Goal: Task Accomplishment & Management: Use online tool/utility

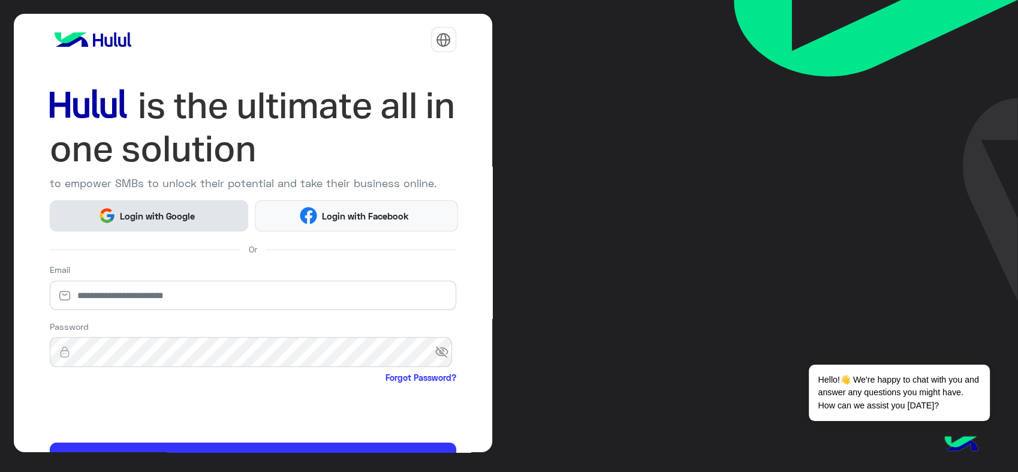
click at [149, 219] on span "Login with Google" at bounding box center [158, 216] width 84 height 14
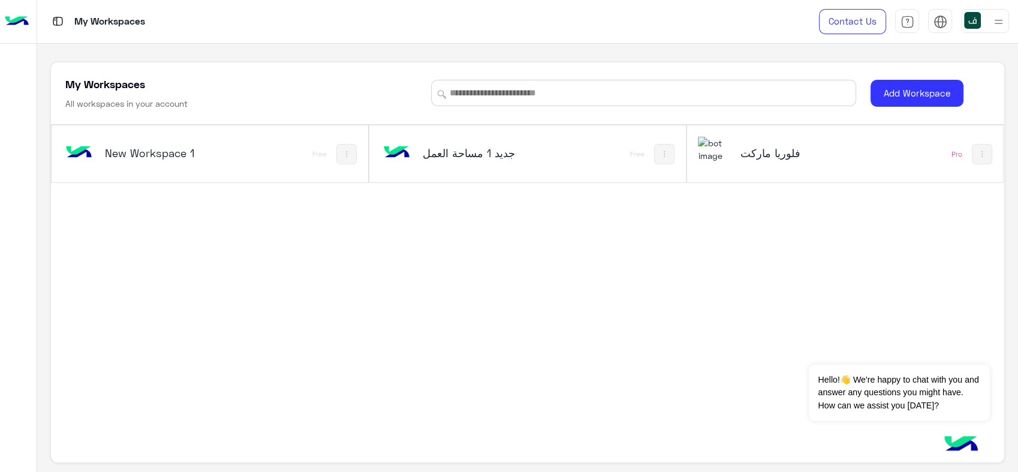
click at [781, 157] on h5 "فلوريا ماركت" at bounding box center [791, 153] width 105 height 14
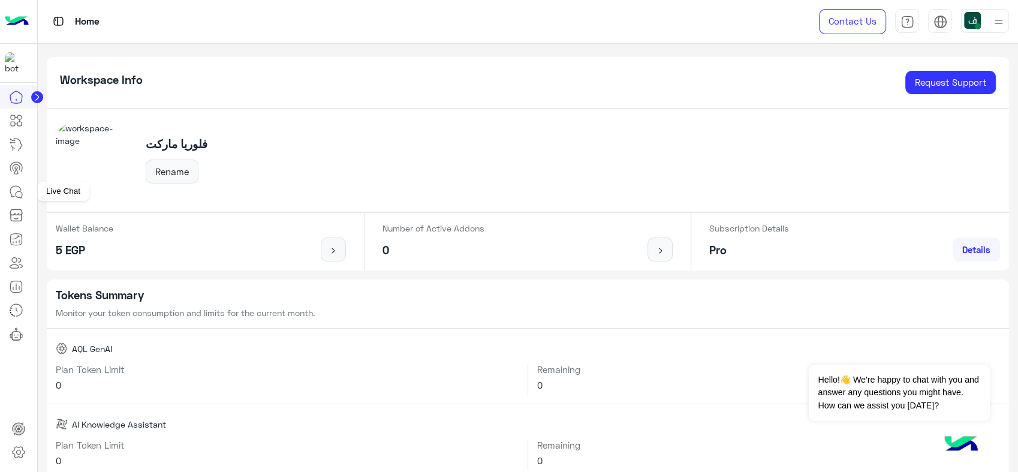
click at [19, 194] on icon at bounding box center [16, 192] width 14 height 14
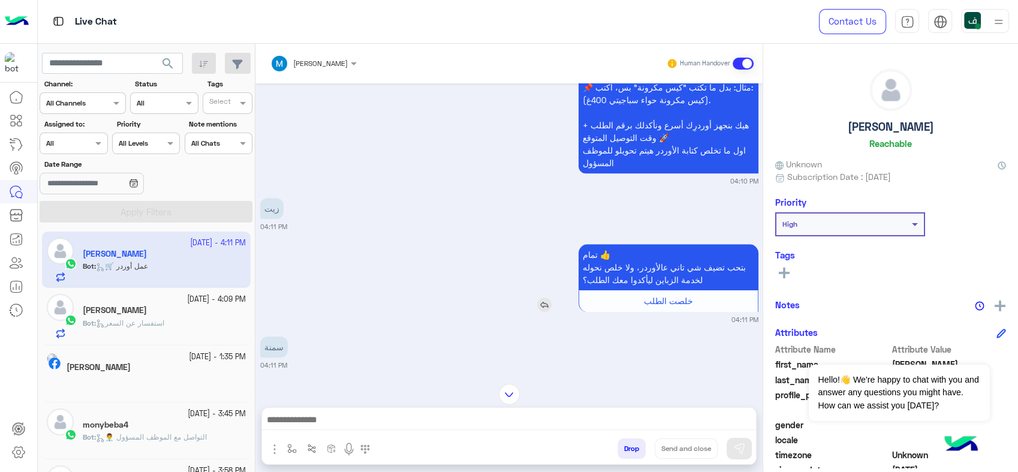
scroll to position [1081, 0]
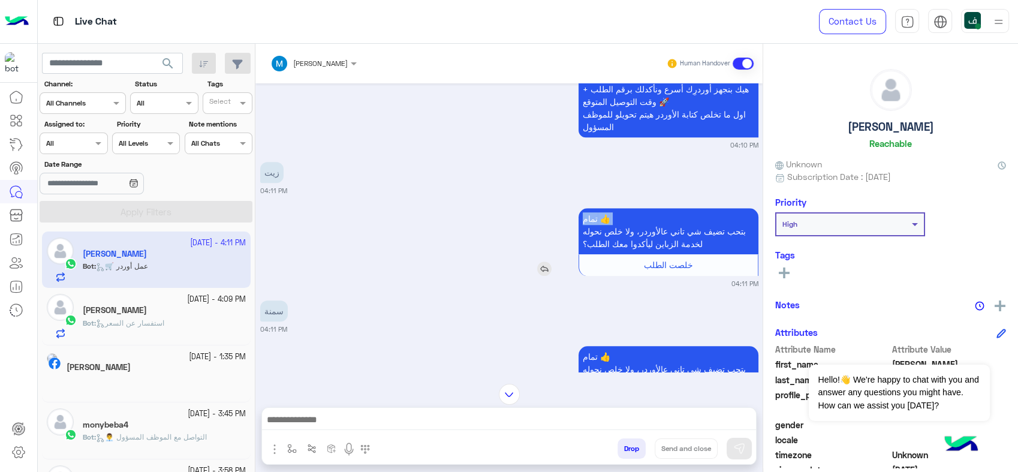
drag, startPoint x: 639, startPoint y: 201, endPoint x: 558, endPoint y: 216, distance: 82.8
click at [558, 216] on div "تمام 👍 بتحب تضيف شي تاني عالأوردر، ولا خلص نحوله لخدمة الزباين ليأكدوا معك الطل…" at bounding box center [634, 242] width 248 height 68
drag, startPoint x: 557, startPoint y: 238, endPoint x: 385, endPoint y: 224, distance: 172.6
click at [385, 224] on div "تمام 👍 بتحب تضيف شي تاني عالأوردر، ولا خلص نحوله لخدمة الزباين ليأكدوا معك الطل…" at bounding box center [509, 246] width 498 height 83
drag, startPoint x: 385, startPoint y: 224, endPoint x: 511, endPoint y: 203, distance: 127.5
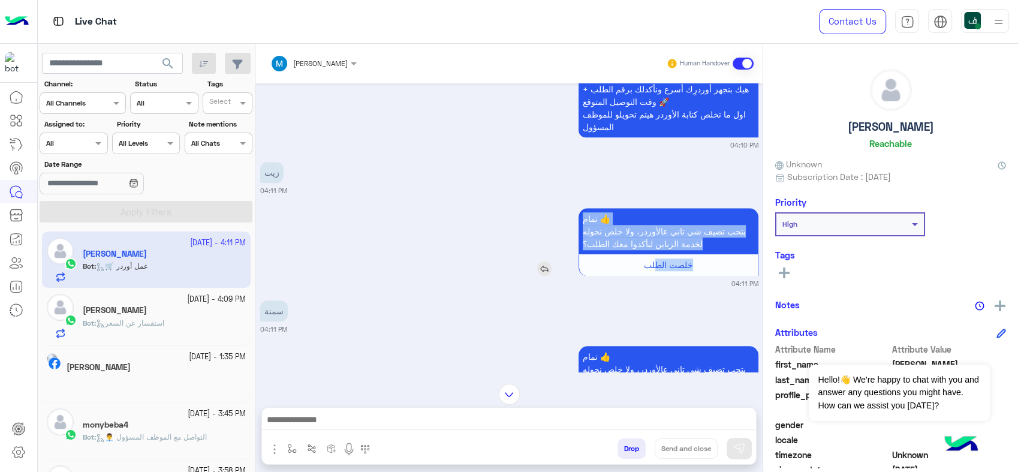
click at [511, 208] on div "تمام 👍 بتحب تضيف شي تاني عالأوردر، ولا خلص نحوله لخدمة الزباين ليأكدوا معك الطل…" at bounding box center [634, 242] width 248 height 68
click at [641, 227] on p "تمام 👍 بتحب تضيف شي تاني عالأوردر، ولا خلص نحوله لخدمة الزباين ليأكدوا معك الطل…" at bounding box center [668, 231] width 180 height 46
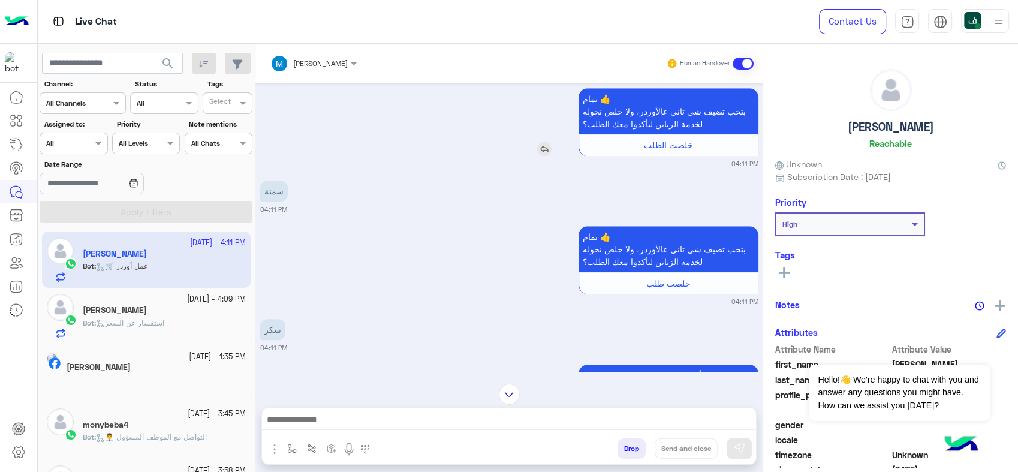
scroll to position [1347, 0]
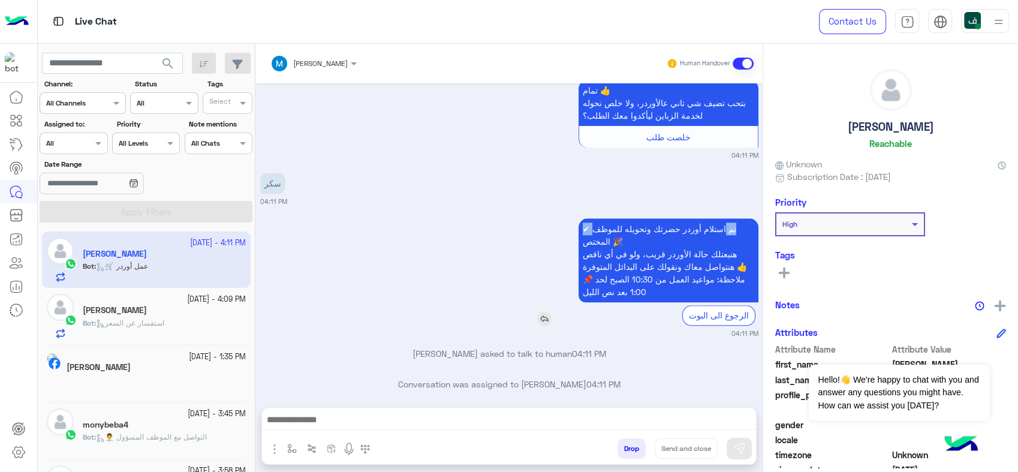
drag, startPoint x: 686, startPoint y: 213, endPoint x: 545, endPoint y: 276, distance: 154.0
click at [545, 276] on div "✔ تم استلام أوردر حضرتك وتحويله للموظف المختص 🎉 هنبعتلك حالة الأوردر قريب، ولو …" at bounding box center [634, 271] width 248 height 107
drag, startPoint x: 545, startPoint y: 276, endPoint x: 268, endPoint y: 180, distance: 292.2
click at [247, 185] on div "Date Range" at bounding box center [147, 178] width 218 height 38
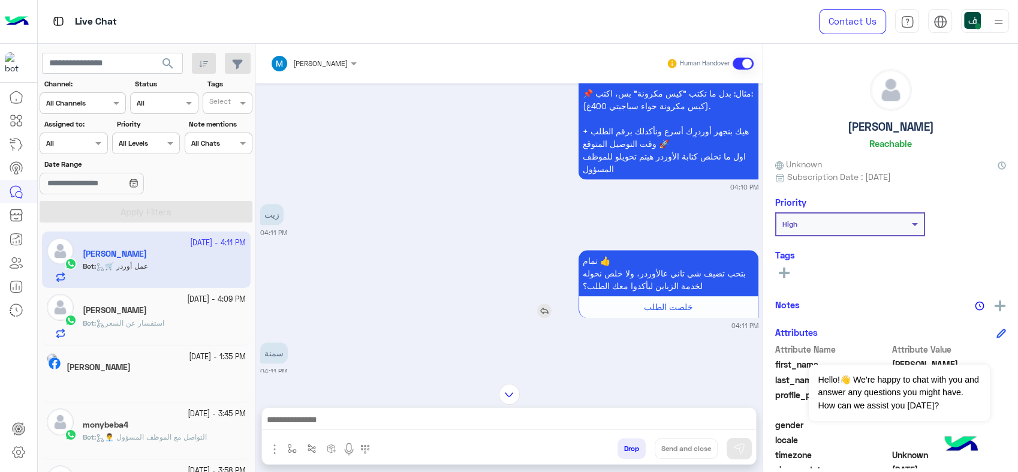
scroll to position [1081, 0]
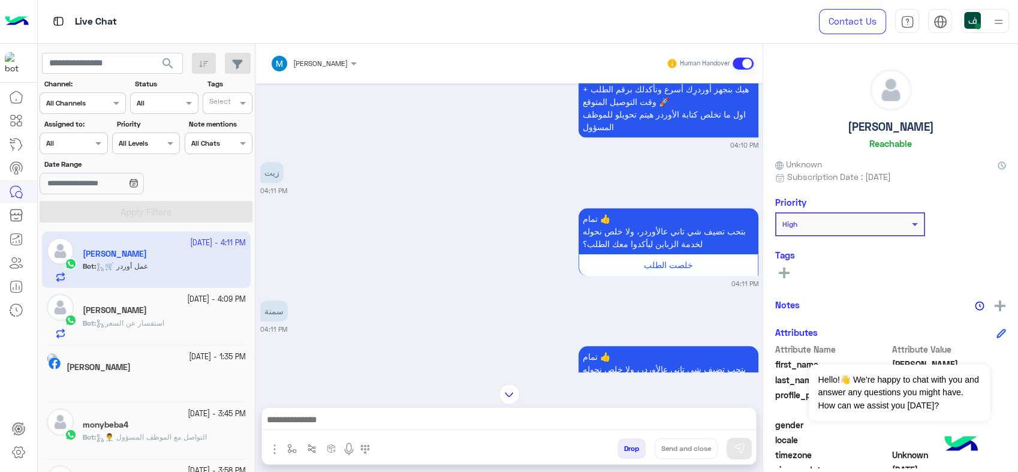
drag, startPoint x: 701, startPoint y: 226, endPoint x: 572, endPoint y: 186, distance: 135.3
click at [572, 186] on div "Sep 23, 2025 🛒 عمل أوردر يلا نبلش 😍 ابعتلي كل طلبك برسالة وحدة، وذكر النوع أو ا…" at bounding box center [508, 227] width 507 height 288
drag, startPoint x: 572, startPoint y: 186, endPoint x: 460, endPoint y: 197, distance: 111.9
click at [460, 205] on div "تمام 👍 بتحب تضيف شي تاني عالأوردر، ولا خلص نحوله لخدمة الزباين ليأكدوا معك الطل…" at bounding box center [509, 246] width 498 height 83
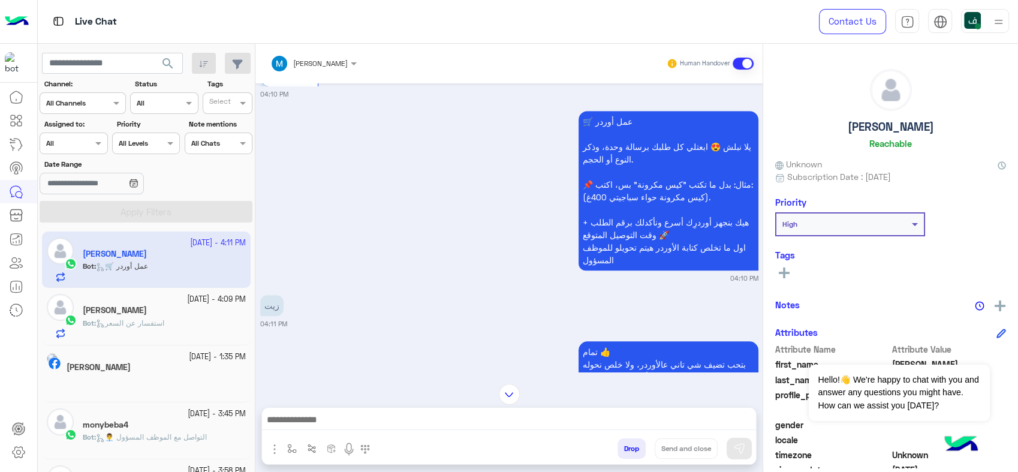
scroll to position [1015, 0]
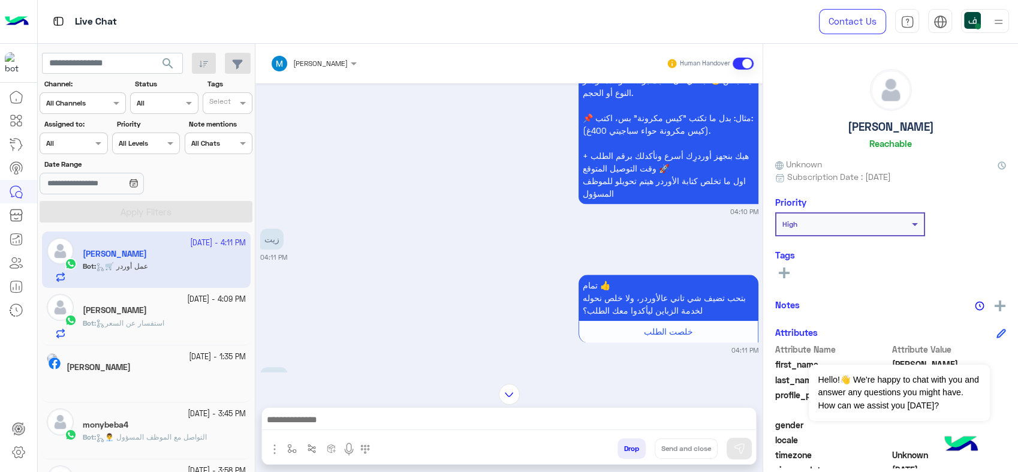
click at [639, 448] on button "Drop" at bounding box center [631, 448] width 28 height 20
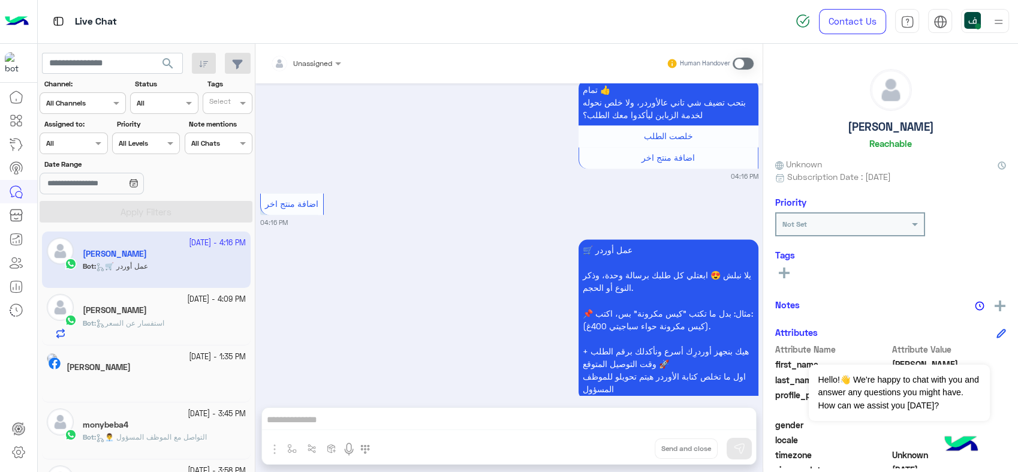
scroll to position [2311, 0]
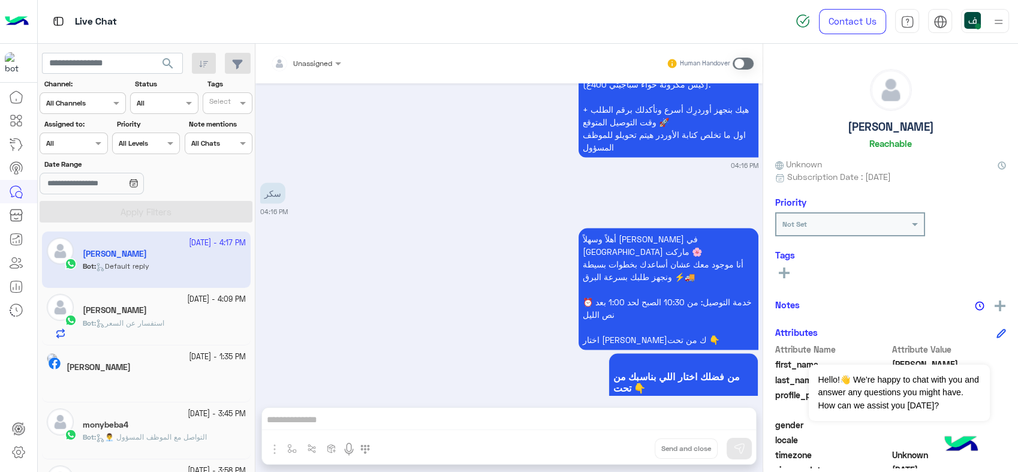
click at [502, 299] on div "أهلاً وسهلاً محمد في فلوريا ماركت 🌸 أنا موجود معك عشان أساعدك بخطوات بسيطة ونجه…" at bounding box center [509, 324] width 498 height 199
click at [633, 424] on div "Unassigned Human Handover Sep 23, 2025 د 05:38 PM ✔ تم استلام أوردر حضرتك وتحوي…" at bounding box center [508, 260] width 507 height 433
click at [274, 448] on div "Unassigned Human Handover Sep 23, 2025 د 05:38 PM ✔ تم استلام أوردر حضرتك وتحوي…" at bounding box center [508, 260] width 507 height 433
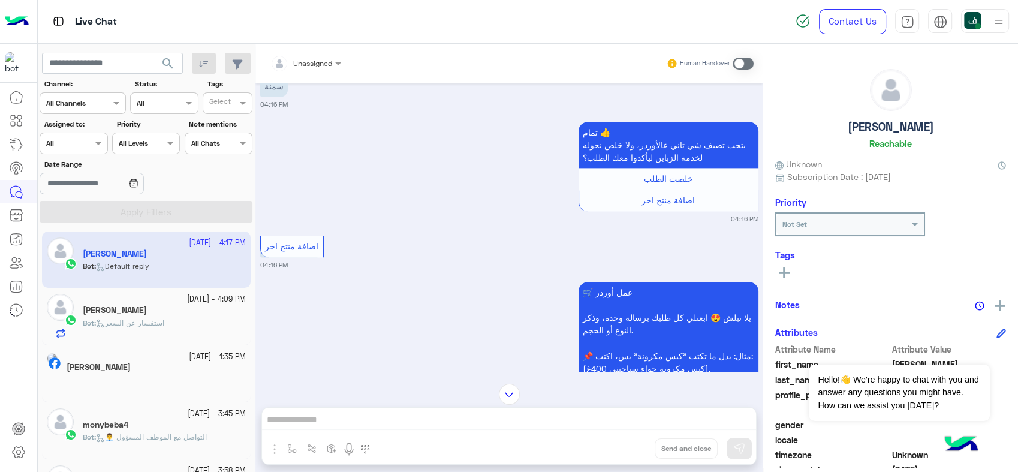
scroll to position [2177, 0]
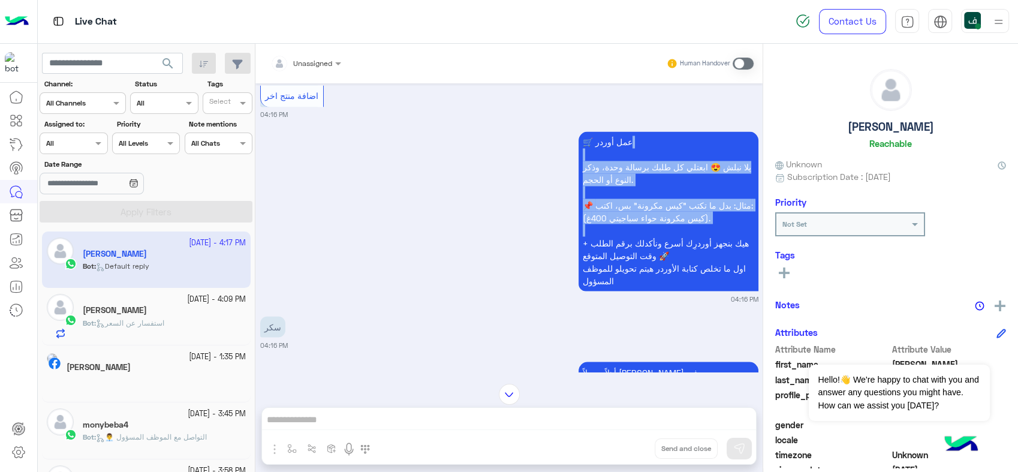
drag, startPoint x: 609, startPoint y: 123, endPoint x: 564, endPoint y: 213, distance: 101.0
click at [564, 213] on div "🛒 عمل أوردر يلا نبلش 😍 ابعتلي كل طلبك برسالة وحدة، وذكر النوع أو الحجم. 📌 مثال:…" at bounding box center [509, 215] width 498 height 175
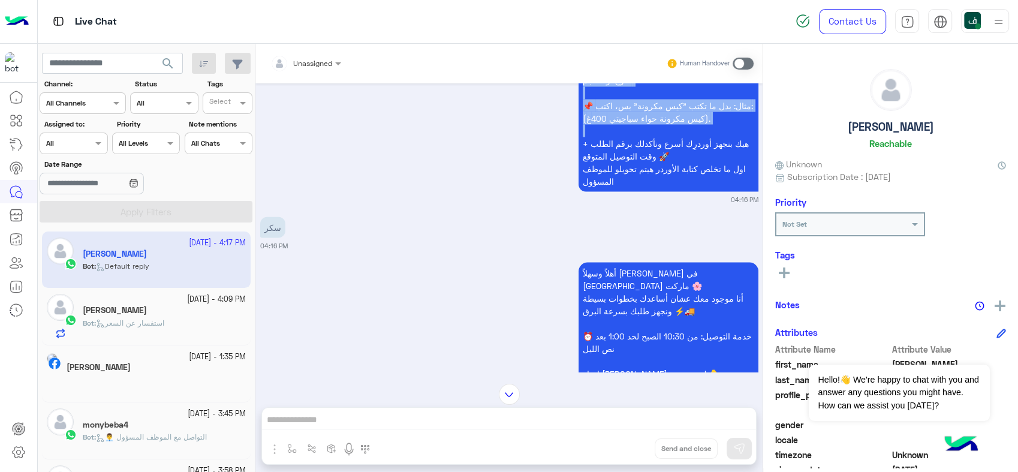
scroll to position [2311, 0]
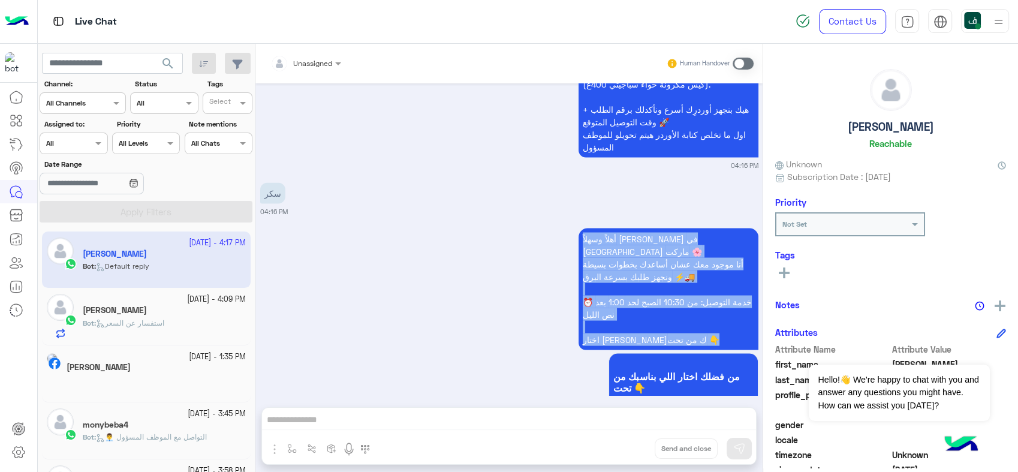
drag, startPoint x: 712, startPoint y: 212, endPoint x: 565, endPoint y: 319, distance: 182.2
click at [565, 319] on div "أهلاً وسهلاً محمد في فلوريا ماركت 🌸 أنا موجود معك عشان أساعدك بخطوات بسيطة ونجه…" at bounding box center [509, 324] width 498 height 199
drag, startPoint x: 565, startPoint y: 319, endPoint x: 662, endPoint y: 284, distance: 103.3
click at [662, 284] on p "أهلاً وسهلاً محمد في فلوريا ماركت 🌸 أنا موجود معك عشان أساعدك بخطوات بسيطة ونجه…" at bounding box center [668, 289] width 180 height 122
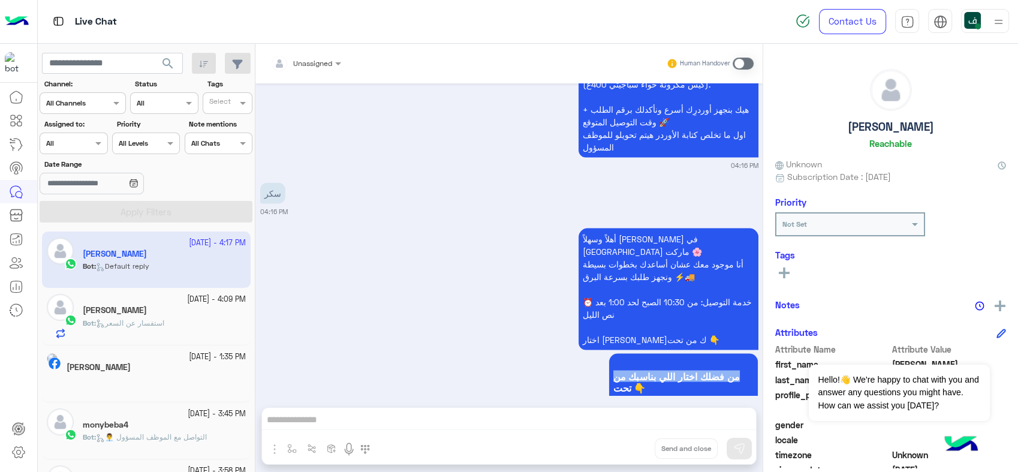
drag, startPoint x: 741, startPoint y: 332, endPoint x: 606, endPoint y: 367, distance: 139.8
click at [608, 367] on p "من فضلك اختار اللي بناسبك من تحت 👇" at bounding box center [683, 381] width 150 height 58
drag, startPoint x: 604, startPoint y: 367, endPoint x: 334, endPoint y: 225, distance: 304.5
click at [334, 225] on div "أهلاً وسهلاً محمد في فلوريا ماركت 🌸 أنا موجود معك عشان أساعدك بخطوات بسيطة ونجه…" at bounding box center [509, 324] width 498 height 199
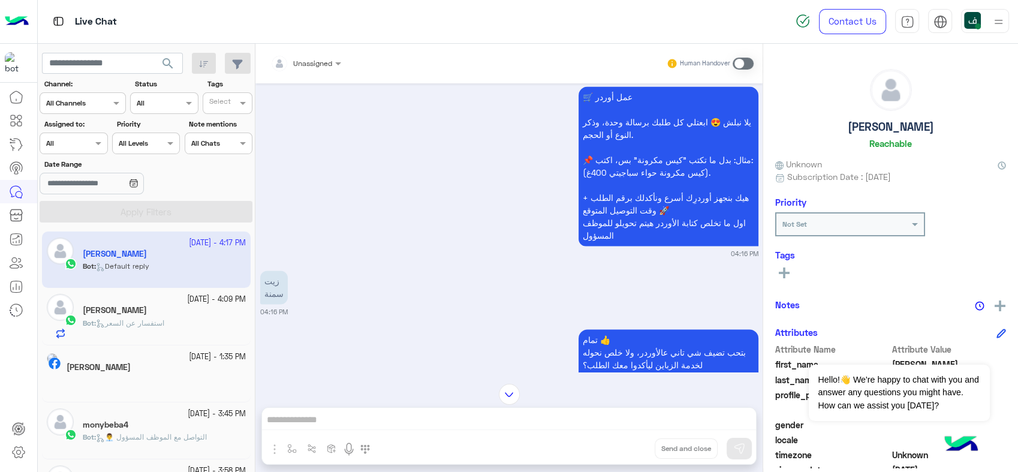
scroll to position [1778, 0]
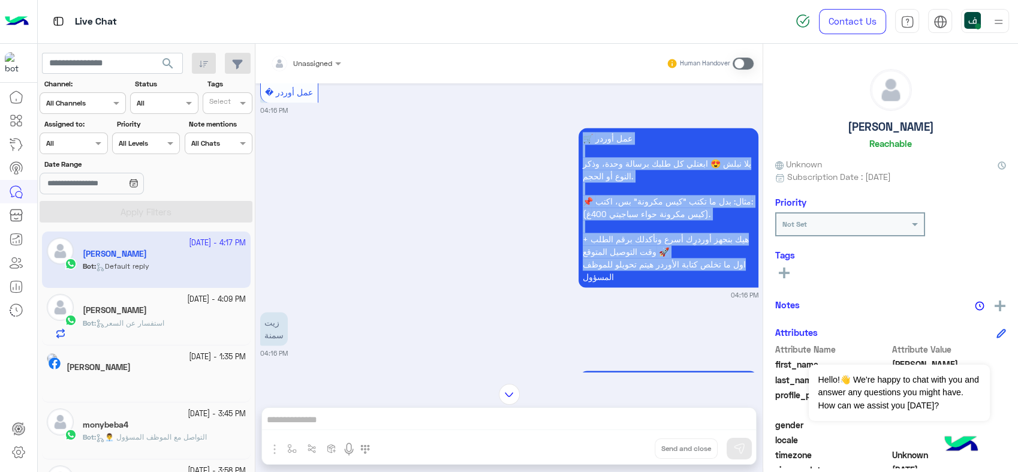
drag, startPoint x: 597, startPoint y: 113, endPoint x: 539, endPoint y: 262, distance: 160.7
click at [539, 262] on div "🛒 عمل أوردر يلا نبلش 😍 ابعتلي كل طلبك برسالة وحدة، وذكر النوع أو الحجم. 📌 مثال:…" at bounding box center [509, 212] width 498 height 175
drag, startPoint x: 278, startPoint y: 293, endPoint x: 246, endPoint y: 320, distance: 41.7
click at [246, 320] on mat-drawer-container "search Channel: Channel All Channels Status Channel All Tags Select Assigned to…" at bounding box center [528, 260] width 980 height 433
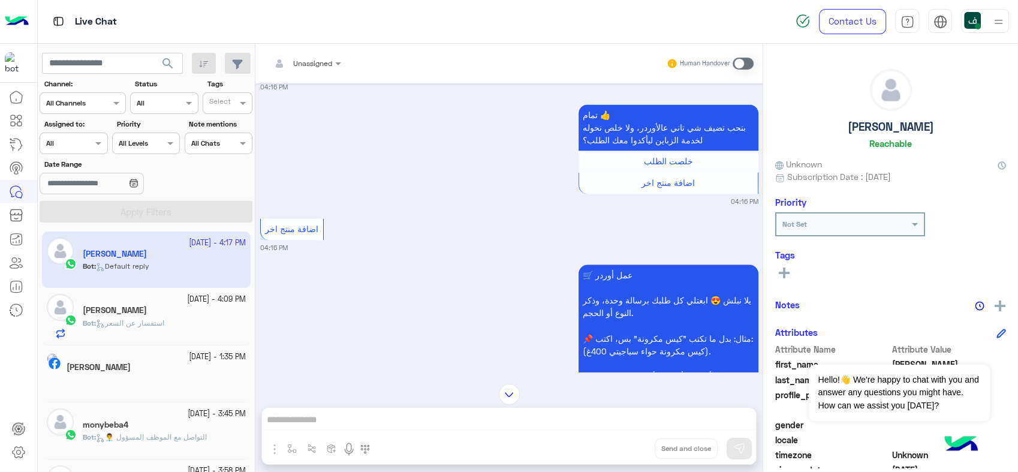
click at [473, 186] on div "Sep 23, 2025 د 05:38 PM ✔ تم استلام أوردر حضرتك وتحويله للموظف المختص 🎉 هنبعتلك…" at bounding box center [508, 227] width 507 height 288
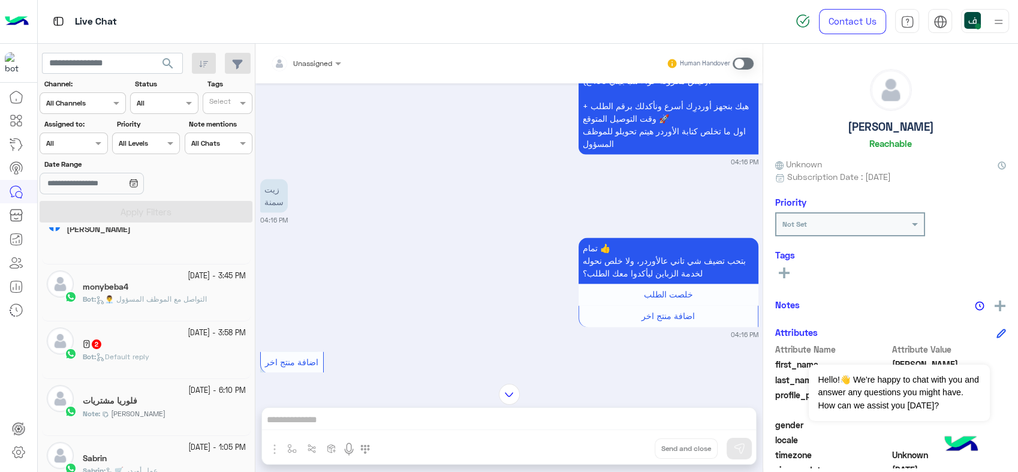
scroll to position [133, 0]
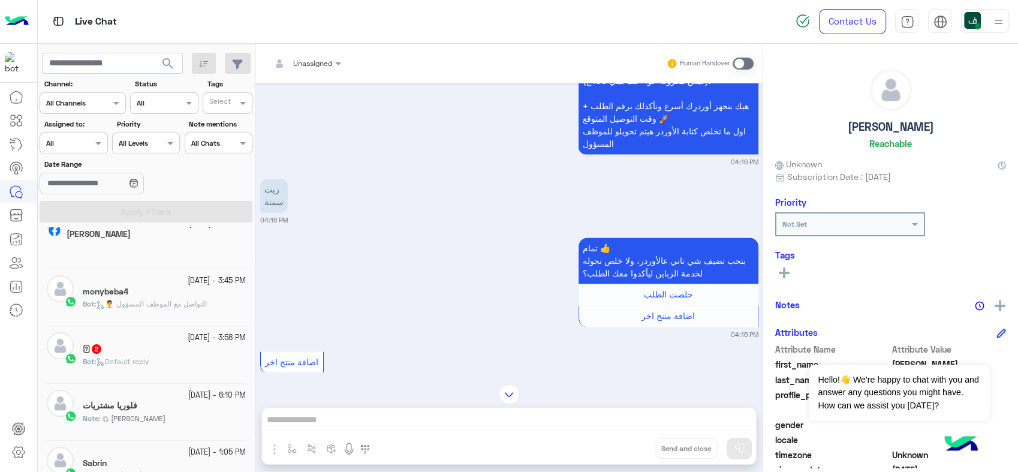
click at [149, 346] on div "𓂀 2" at bounding box center [164, 349] width 163 height 13
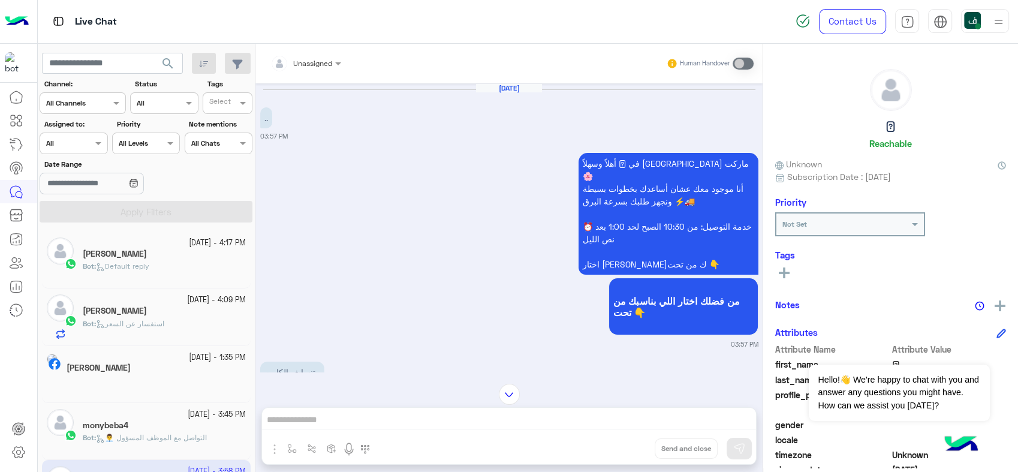
click at [150, 273] on div "Bot : Default reply" at bounding box center [164, 271] width 163 height 21
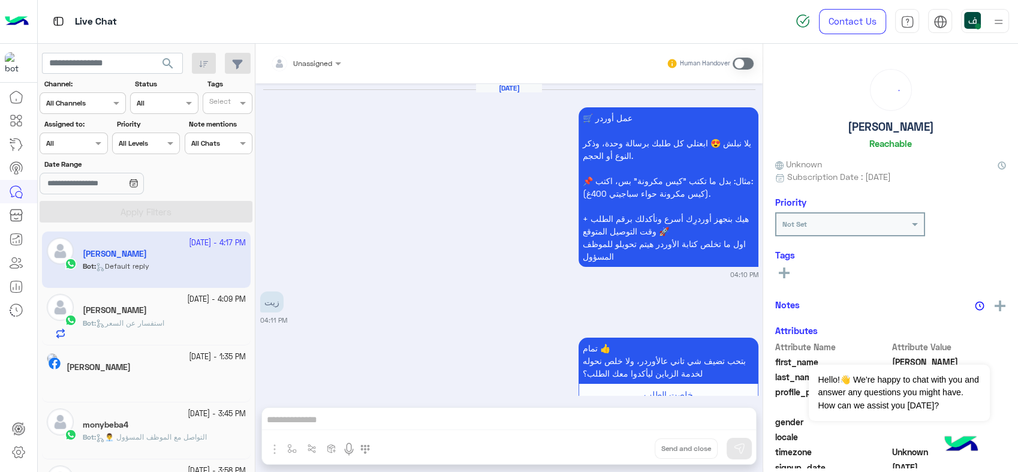
scroll to position [1556, 0]
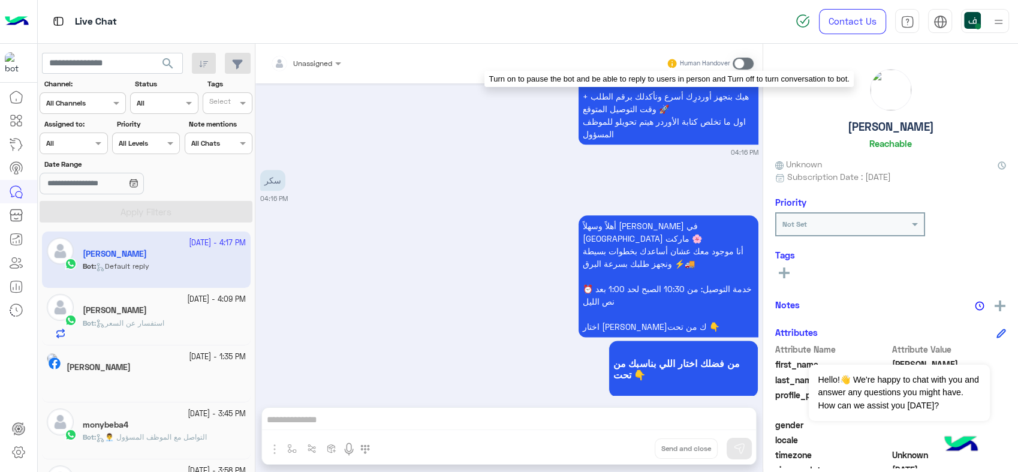
click at [668, 61] on icon at bounding box center [671, 63] width 10 height 10
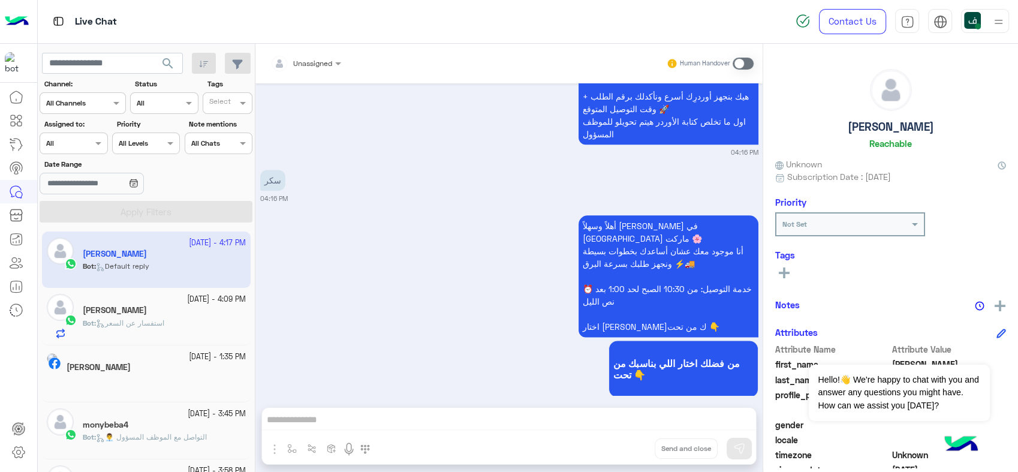
click at [740, 58] on span at bounding box center [742, 64] width 21 height 12
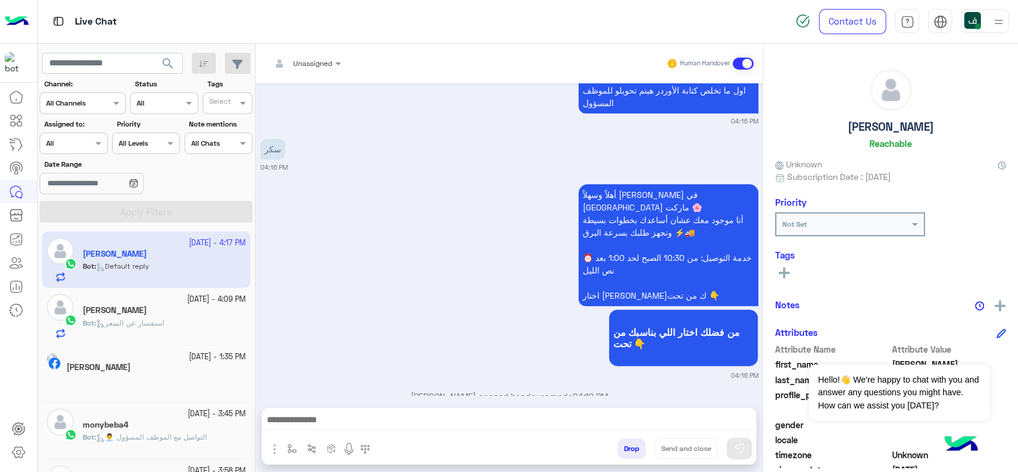
click at [626, 451] on button "Drop" at bounding box center [631, 448] width 28 height 20
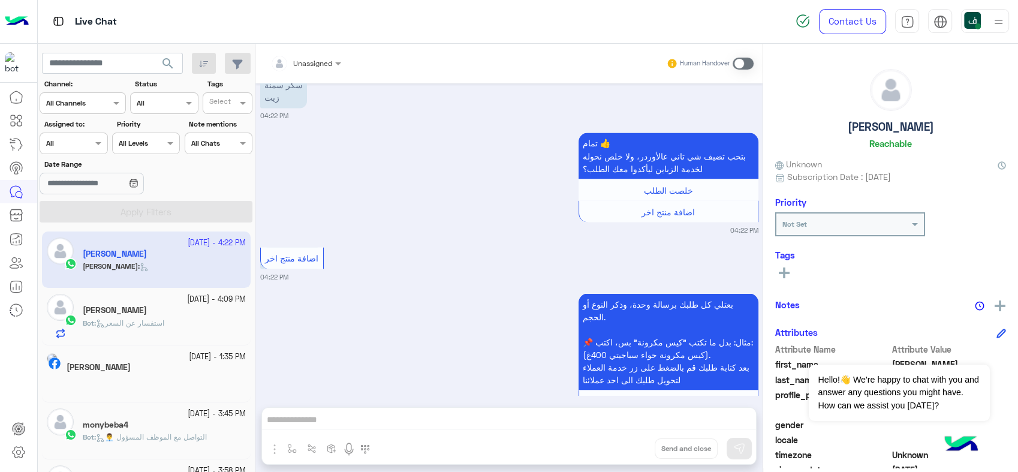
scroll to position [2266, 0]
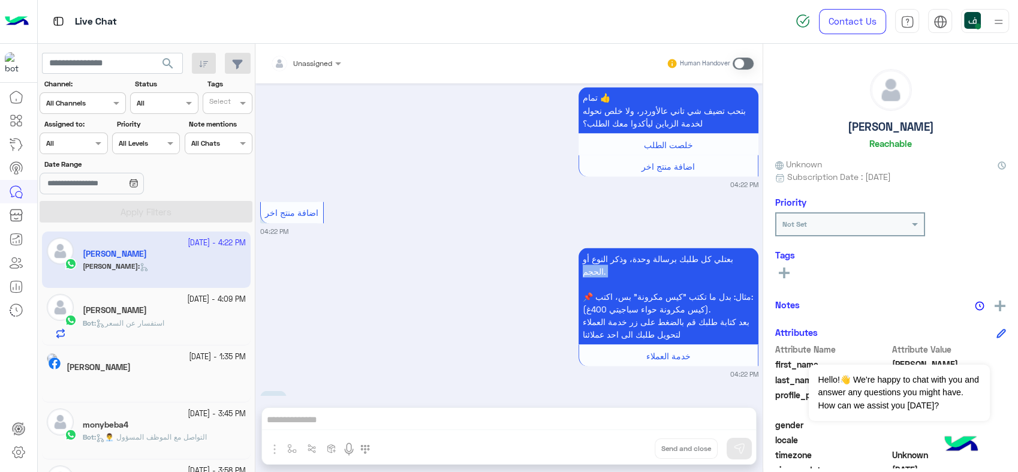
drag, startPoint x: 728, startPoint y: 219, endPoint x: 642, endPoint y: 249, distance: 90.8
click at [642, 249] on p "بعتلي كل طلبك برسالة وحدة، وذكر النوع أو الحجم. 📌 مثال: بدل ما تكتب "كيس مكرونة…" at bounding box center [668, 295] width 180 height 96
drag, startPoint x: 297, startPoint y: 355, endPoint x: 261, endPoint y: 366, distance: 37.9
click at [261, 387] on div "عيش 04:22 PM" at bounding box center [509, 405] width 498 height 37
click at [403, 414] on small "04:22 PM" at bounding box center [509, 419] width 498 height 10
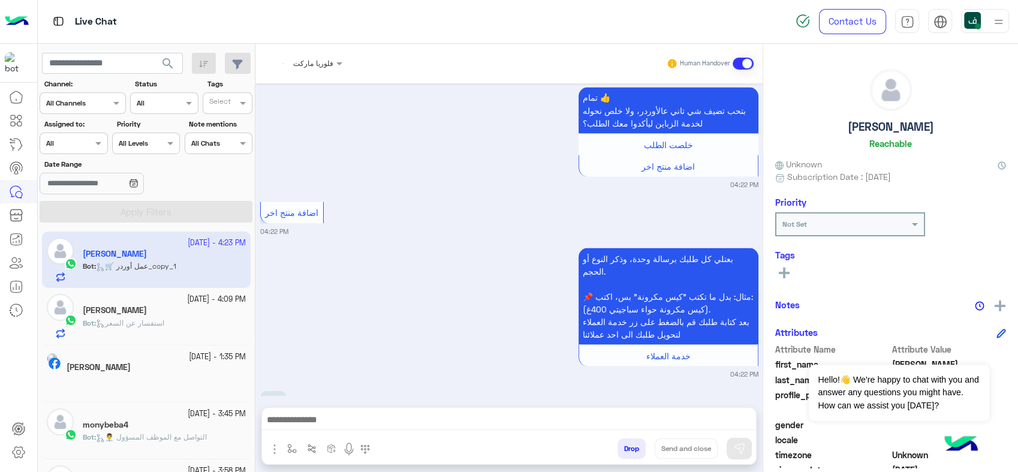
scroll to position [2506, 0]
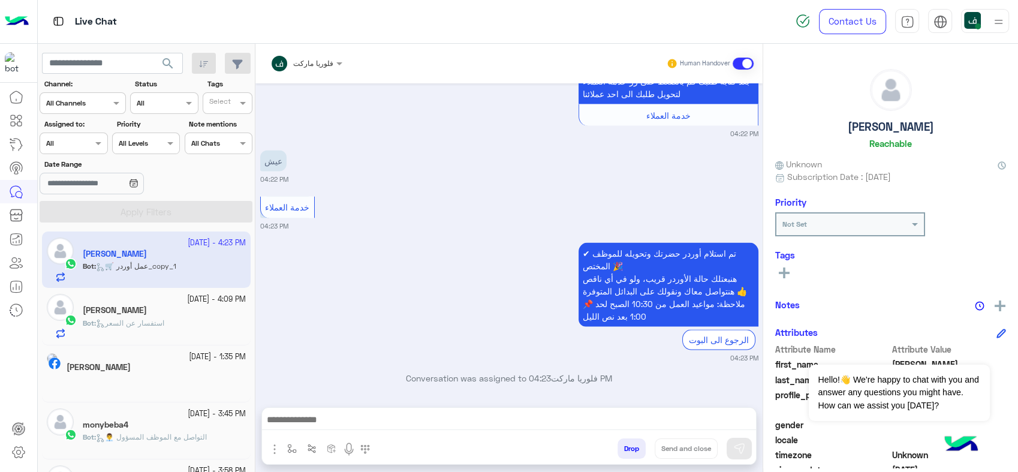
click at [277, 448] on img "button" at bounding box center [274, 449] width 14 height 14
click at [465, 448] on div "Drop Send and close" at bounding box center [567, 450] width 377 height 26
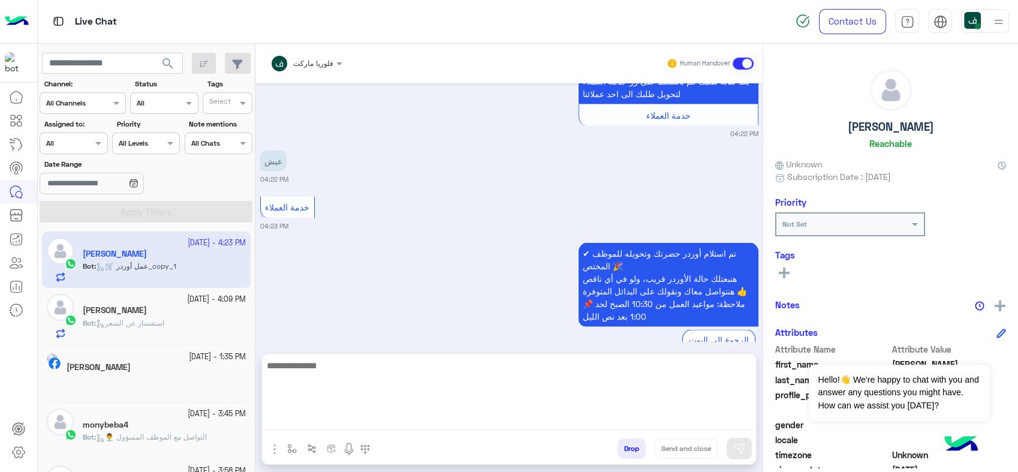
click at [463, 421] on textarea at bounding box center [509, 394] width 494 height 72
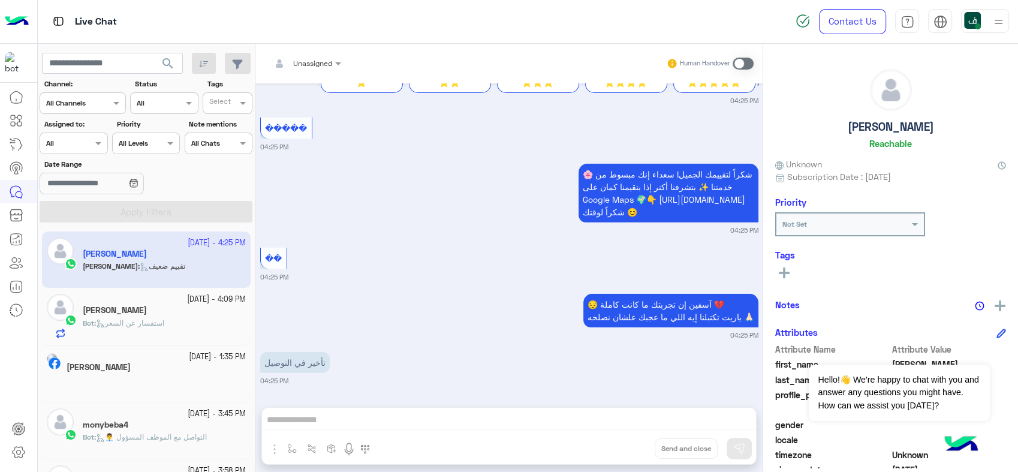
scroll to position [3232, 0]
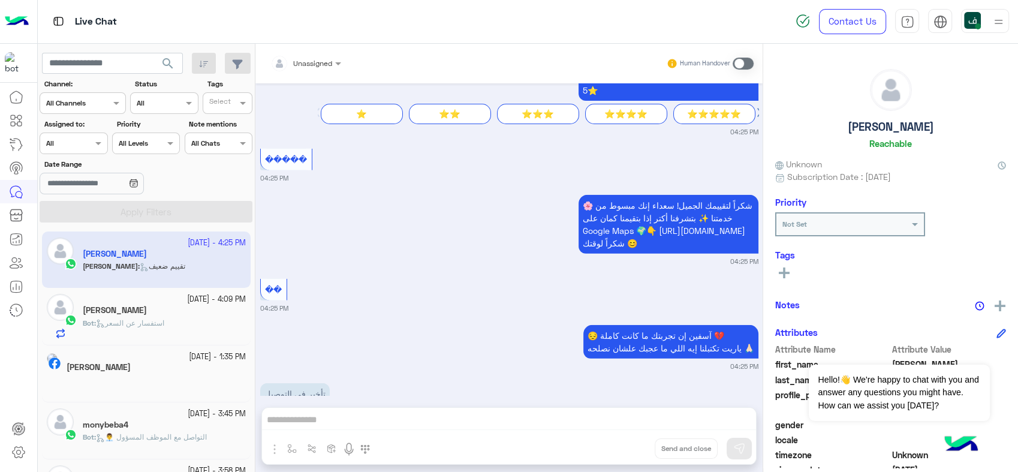
click at [995, 23] on img at bounding box center [998, 21] width 15 height 15
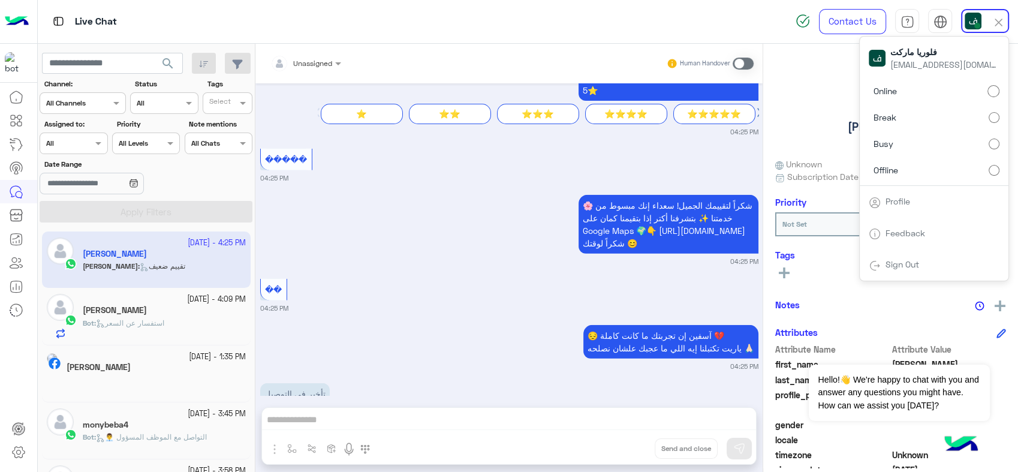
click at [999, 19] on img at bounding box center [998, 23] width 14 height 14
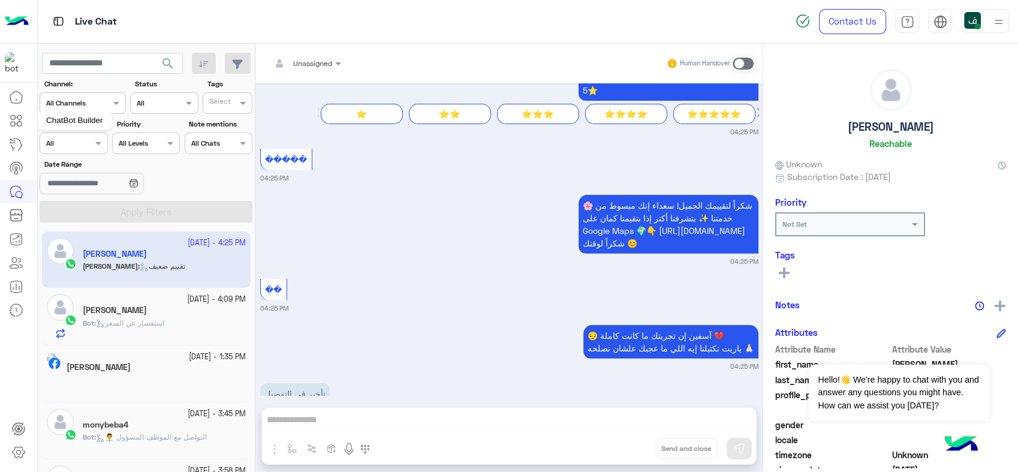
click at [15, 121] on icon at bounding box center [16, 120] width 14 height 14
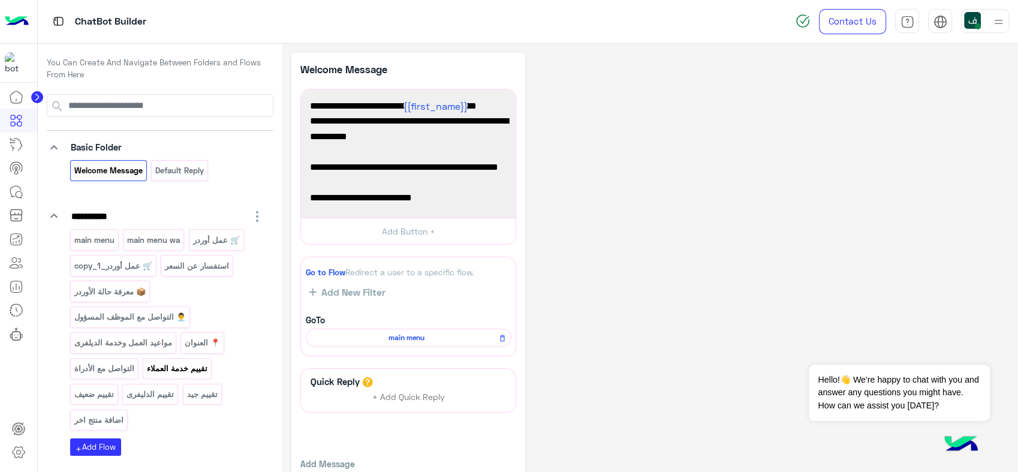
click at [159, 363] on p "تقييم خدمة العملاء" at bounding box center [177, 368] width 62 height 14
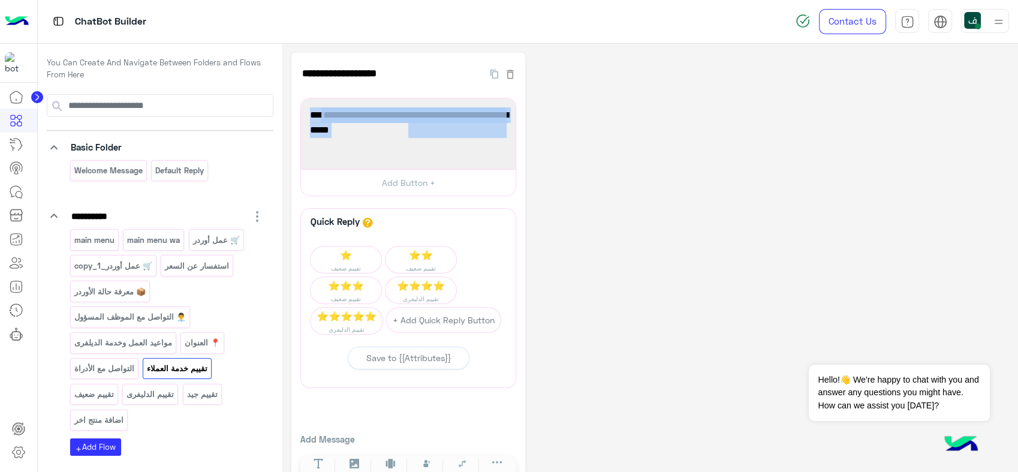
drag, startPoint x: 400, startPoint y: 132, endPoint x: 518, endPoint y: 105, distance: 121.7
click at [518, 105] on div "**********" at bounding box center [408, 274] width 234 height 442
drag, startPoint x: 518, startPoint y: 105, endPoint x: 372, endPoint y: 139, distance: 150.0
click at [372, 139] on div "أول شي 🙏 بتشرفنا تقيم تعامل موظف خدمة العملاء من ⭐1 لحد ⭐5" at bounding box center [408, 133] width 206 height 62
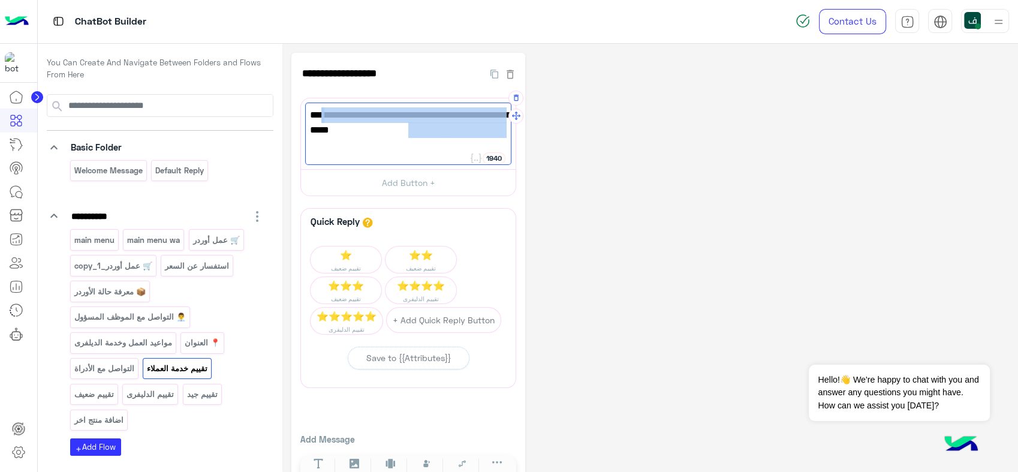
drag, startPoint x: 380, startPoint y: 134, endPoint x: 505, endPoint y: 114, distance: 126.8
click at [505, 114] on span "أول شي 🙏 بتشرفنا تقيم تعامل موظف خدمة العملاء من ⭐1 لحد ⭐5" at bounding box center [408, 122] width 197 height 31
paste textarea "**********"
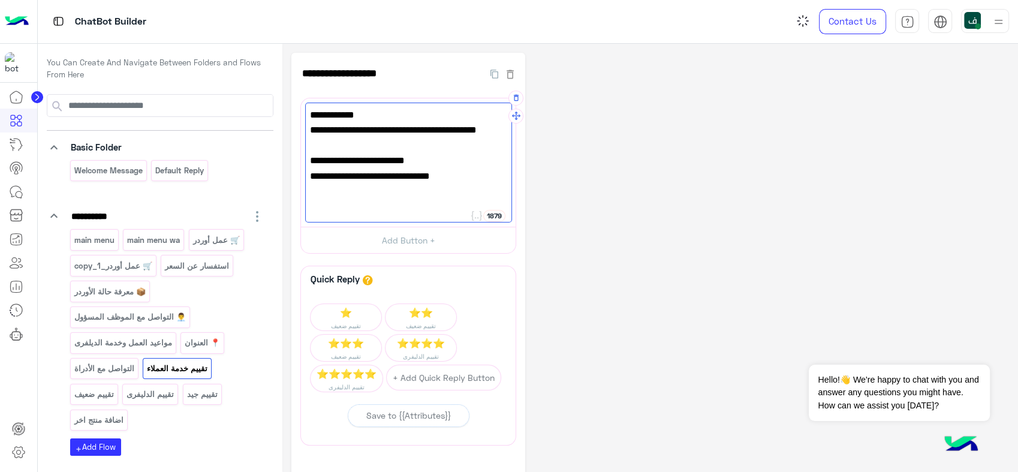
click at [446, 117] on span "رسالة تقييم" at bounding box center [408, 115] width 197 height 16
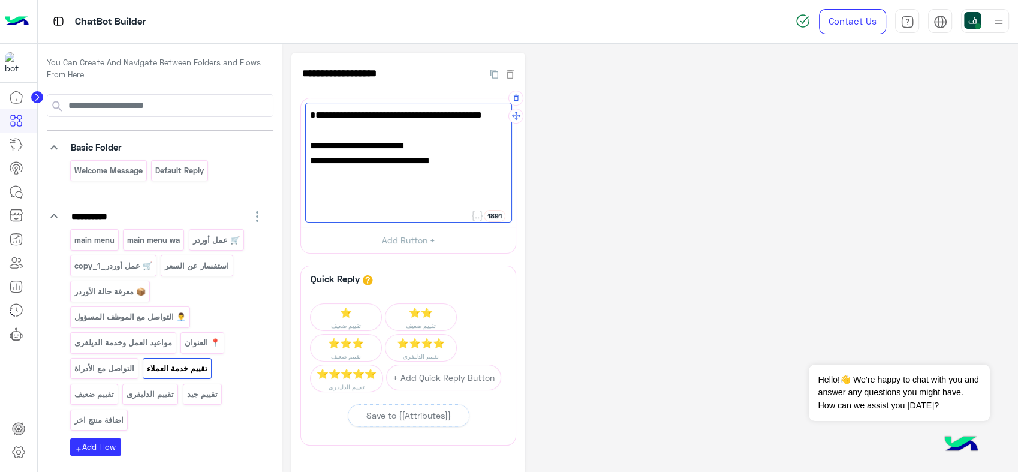
click at [501, 128] on span "💬 يهمنا نسمع رأيك علشان نطوّر خدمتنا دايمًا ✨" at bounding box center [408, 130] width 197 height 16
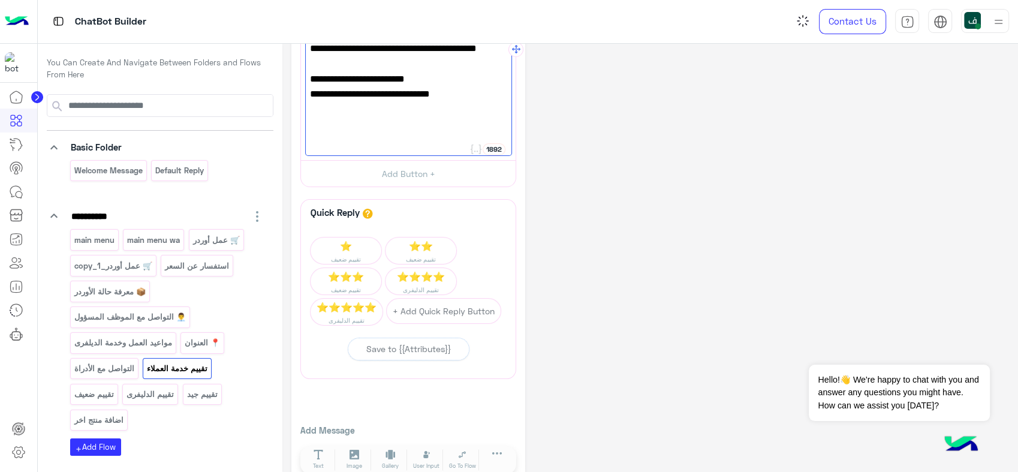
type textarea "**********"
click at [434, 125] on div "💬 يهمنا نسمع رأيك علشان نطوّر خدمتنا دايمًا ✨ 📌 من فضلك قيّم تجربتك مع: 1️⃣ الم…" at bounding box center [408, 96] width 206 height 120
click at [327, 102] on span "1️⃣ الموظف المسؤول عن خدمتك 🙋‍" at bounding box center [408, 94] width 197 height 16
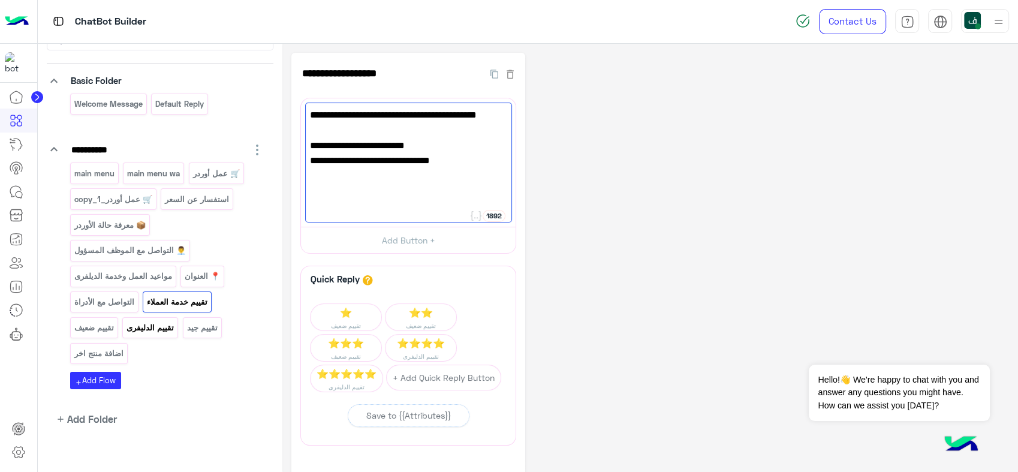
click at [152, 327] on p "تقييم الدليفرى" at bounding box center [150, 328] width 49 height 14
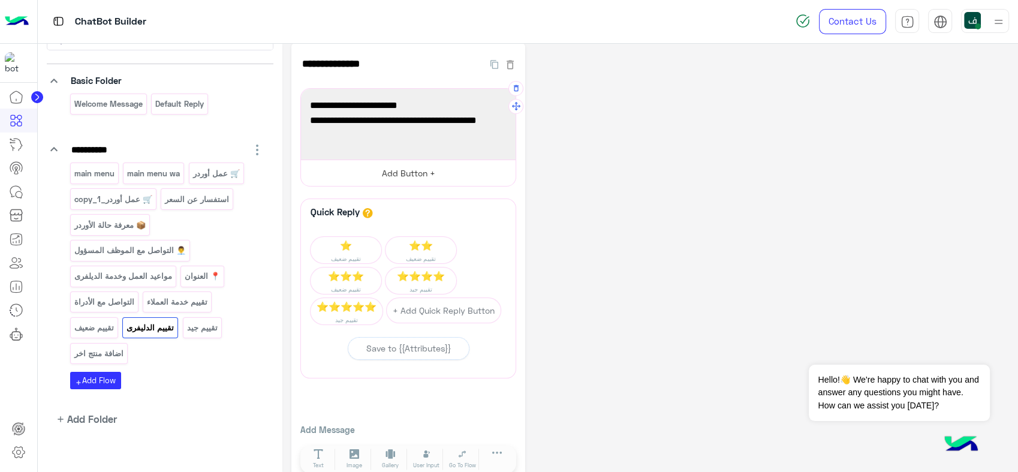
scroll to position [0, 0]
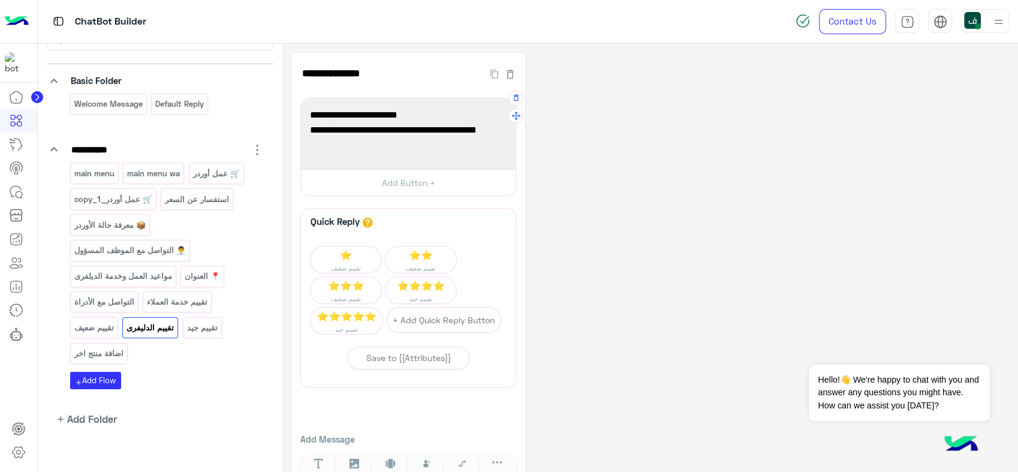
click at [408, 144] on span "بتشرفنا تقيم تعامل موظف الدليفرى من ⭐1 لحد ⭐5" at bounding box center [408, 137] width 197 height 31
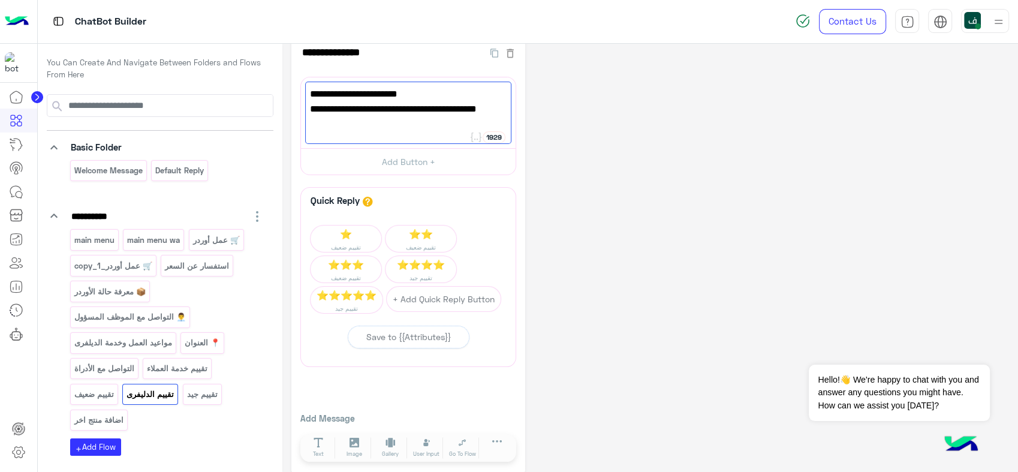
scroll to position [32, 0]
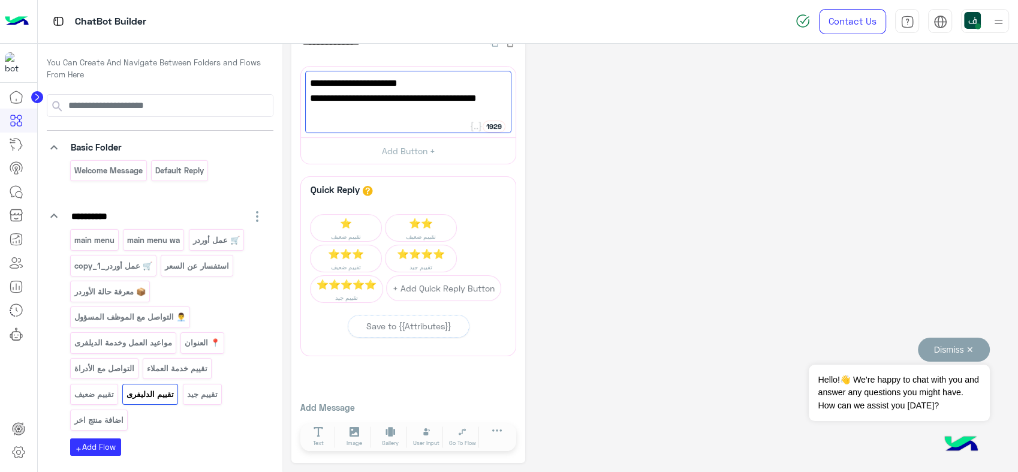
click at [970, 347] on button "Dismiss ✕" at bounding box center [953, 349] width 72 height 24
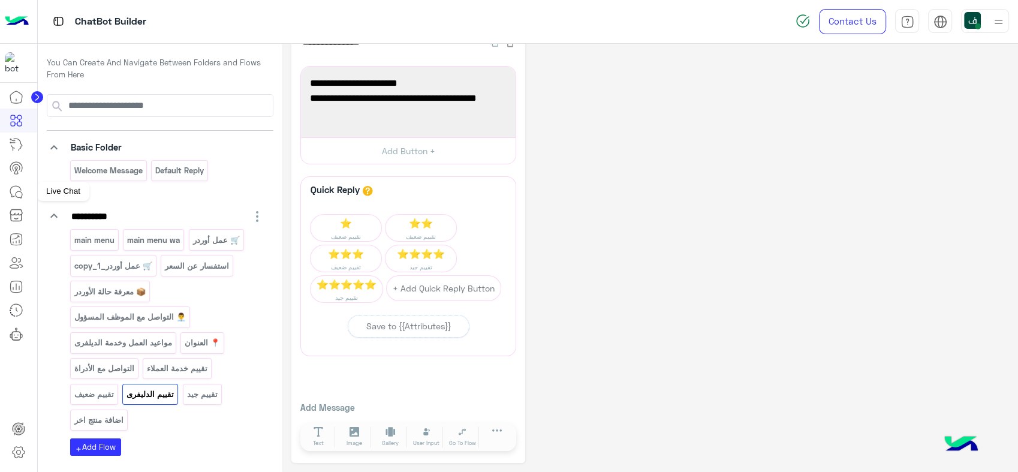
click at [10, 183] on link at bounding box center [16, 192] width 32 height 24
click at [10, 192] on icon at bounding box center [16, 192] width 14 height 14
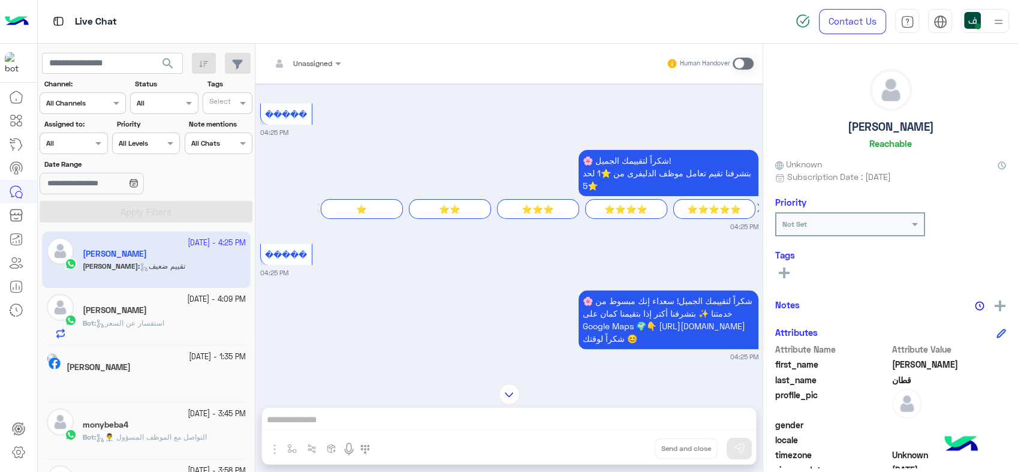
scroll to position [1023, 0]
